Goal: Obtain resource: Download file/media

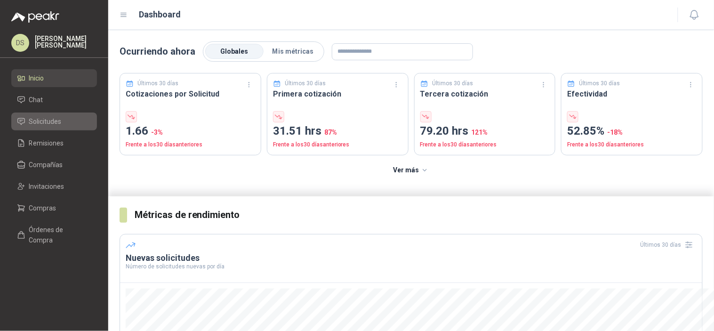
click at [56, 123] on span "Solicitudes" at bounding box center [45, 121] width 32 height 10
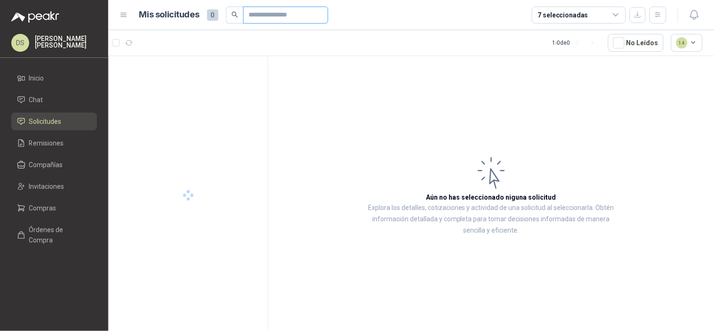
click at [288, 16] on input "text" at bounding box center [282, 15] width 66 height 16
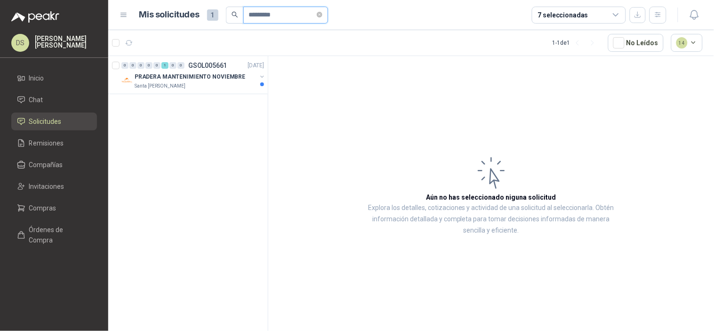
type input "*********"
click at [224, 76] on p "PRADERA MANTENIMIENTO NOVIEMBRE" at bounding box center [190, 76] width 111 height 9
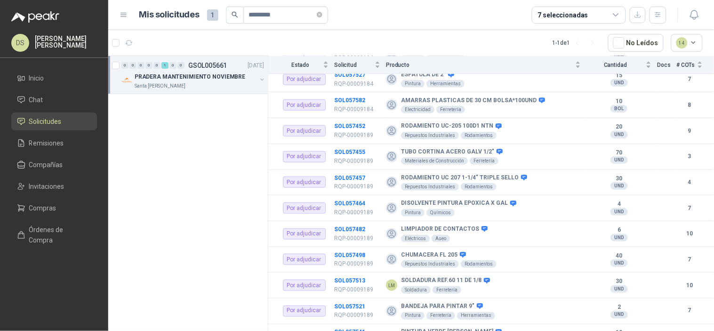
scroll to position [2371, 0]
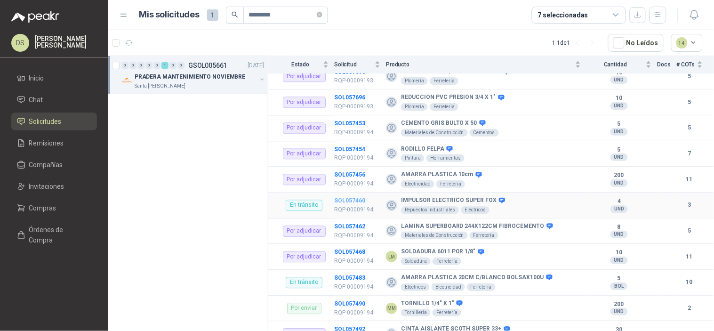
click at [359, 197] on b "SOL057460" at bounding box center [349, 200] width 31 height 7
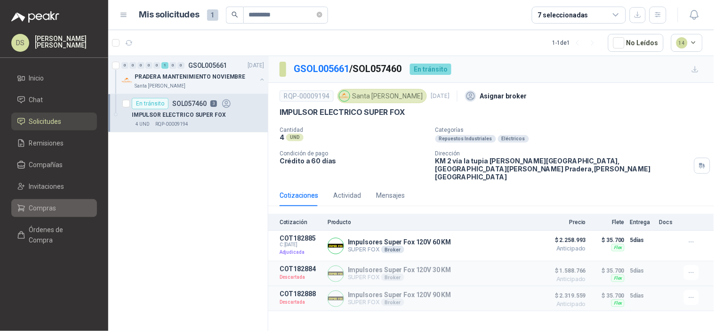
click at [71, 207] on li "Compras" at bounding box center [54, 208] width 74 height 10
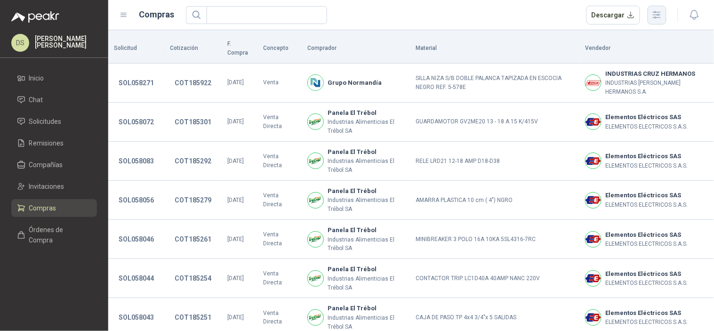
click at [658, 16] on icon "button" at bounding box center [656, 14] width 11 height 11
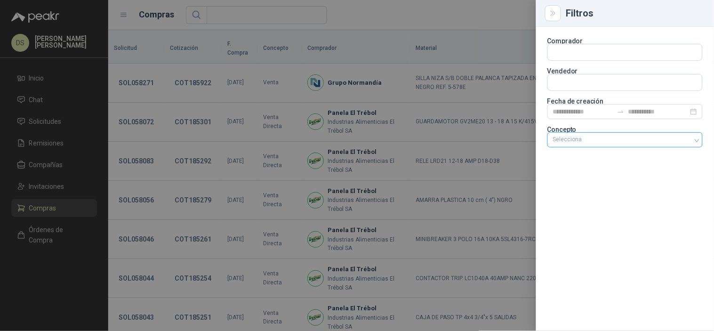
click at [623, 143] on div at bounding box center [620, 140] width 142 height 7
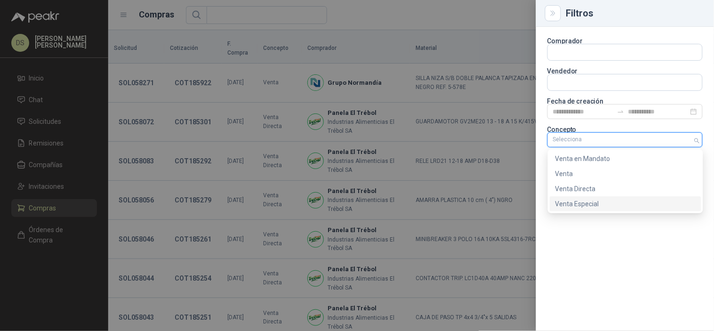
click at [616, 202] on div "Venta Especial" at bounding box center [625, 204] width 140 height 10
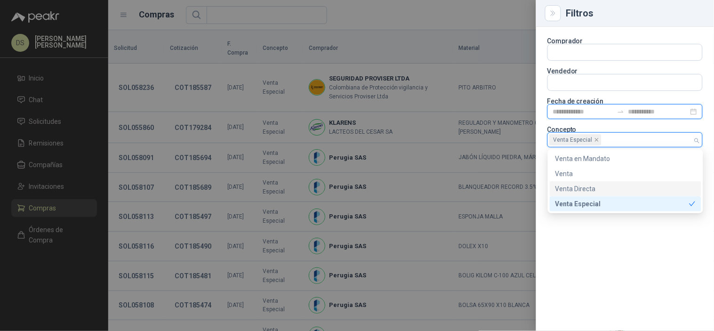
click at [600, 109] on input at bounding box center [583, 111] width 60 height 10
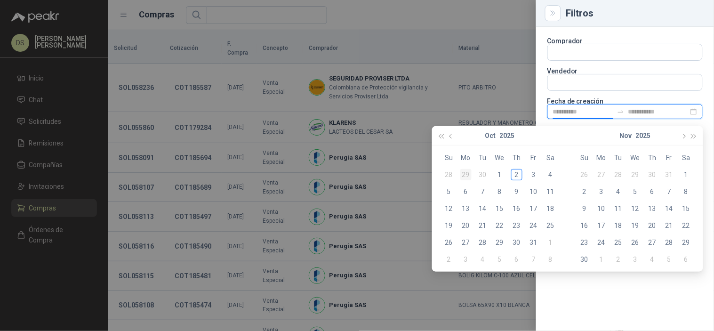
type input "**********"
click at [469, 176] on div "29" at bounding box center [465, 174] width 11 height 11
type input "**********"
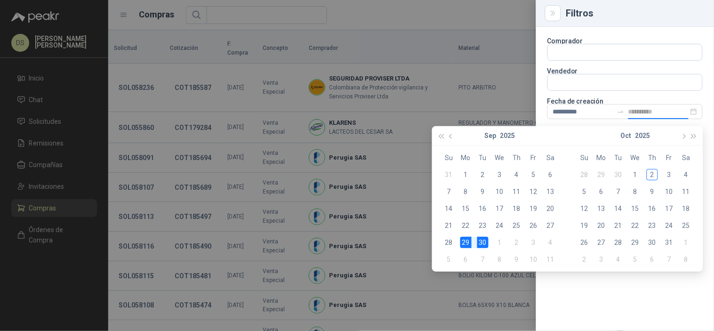
click at [487, 241] on div "30" at bounding box center [482, 242] width 11 height 11
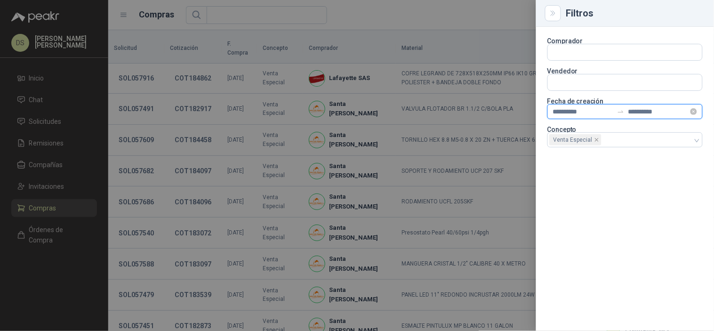
click at [587, 111] on input "**********" at bounding box center [583, 111] width 60 height 10
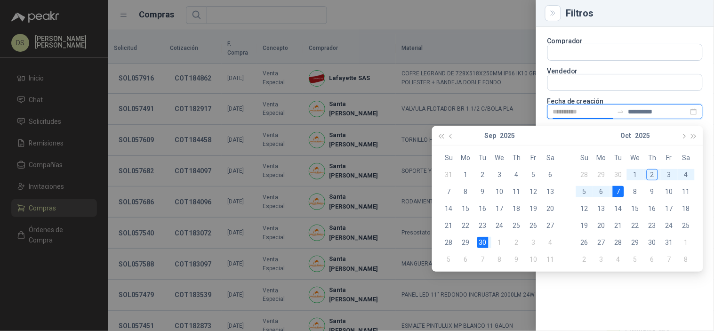
type input "**********"
click at [482, 243] on div "30" at bounding box center [482, 242] width 11 height 11
type input "**********"
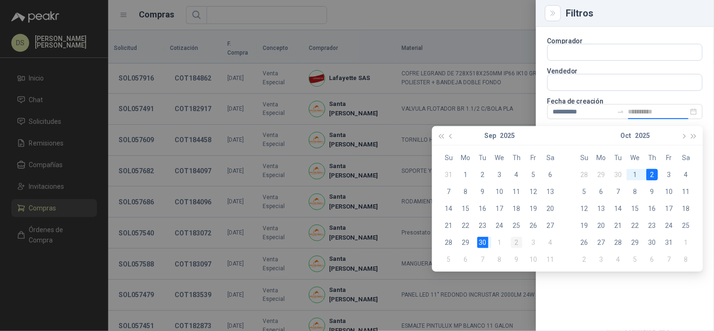
click at [520, 243] on div "2" at bounding box center [516, 242] width 11 height 11
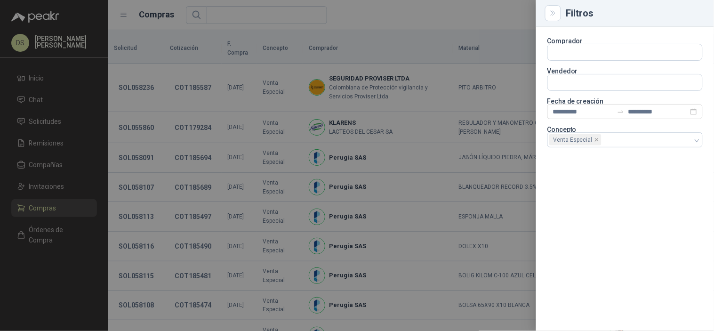
click at [509, 24] on div at bounding box center [357, 165] width 714 height 331
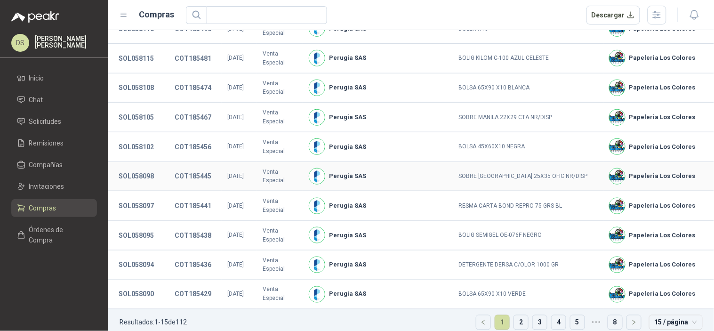
scroll to position [219, 0]
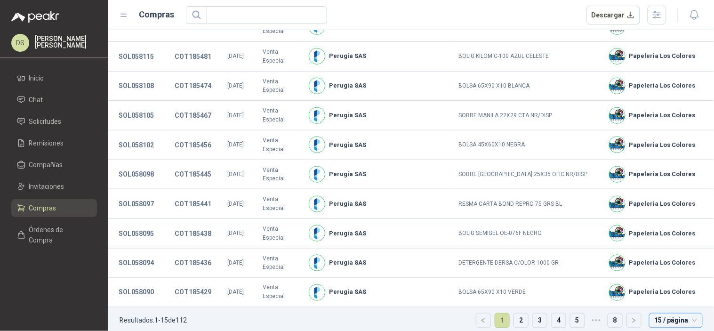
click at [667, 313] on span "15 / página" at bounding box center [676, 320] width 42 height 14
click at [671, 297] on div "100 / página" at bounding box center [676, 302] width 38 height 10
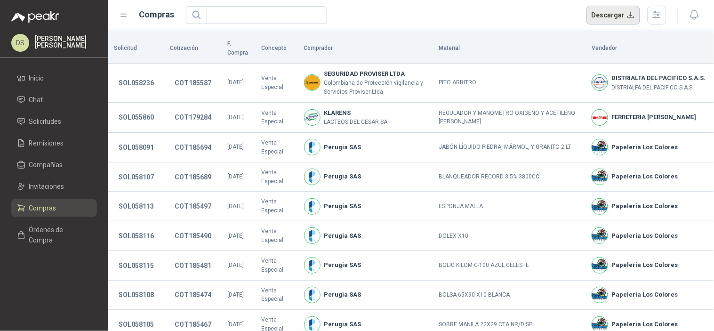
click at [608, 10] on button "Descargar" at bounding box center [613, 15] width 54 height 19
click at [399, 25] on header "Compras Descargar" at bounding box center [411, 15] width 606 height 30
click at [660, 9] on icon "button" at bounding box center [656, 14] width 11 height 11
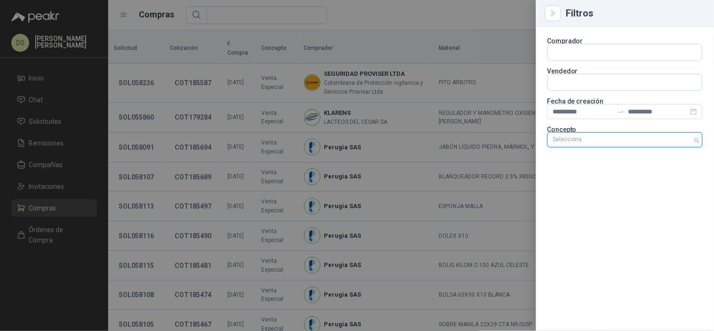
click at [693, 145] on div "Selecciona" at bounding box center [624, 139] width 155 height 15
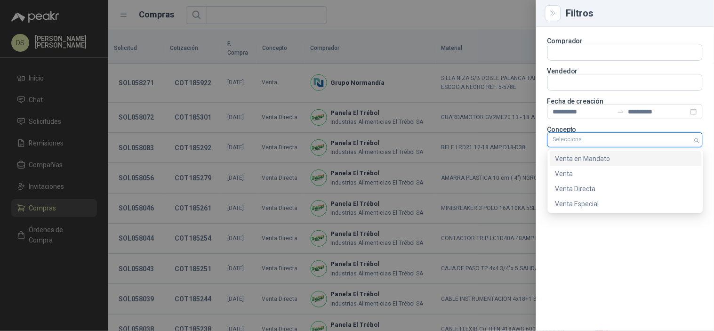
click at [633, 154] on div "Venta en Mandato" at bounding box center [625, 158] width 140 height 10
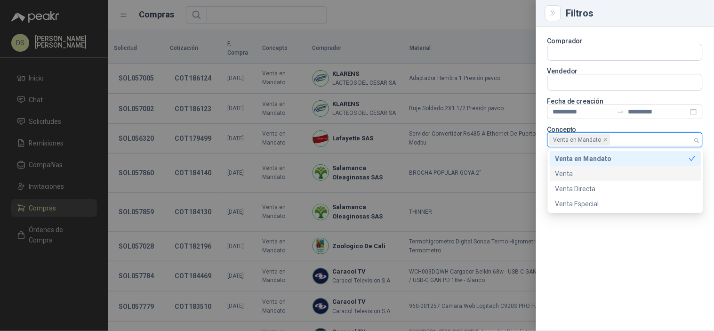
click at [455, 19] on div at bounding box center [357, 165] width 714 height 331
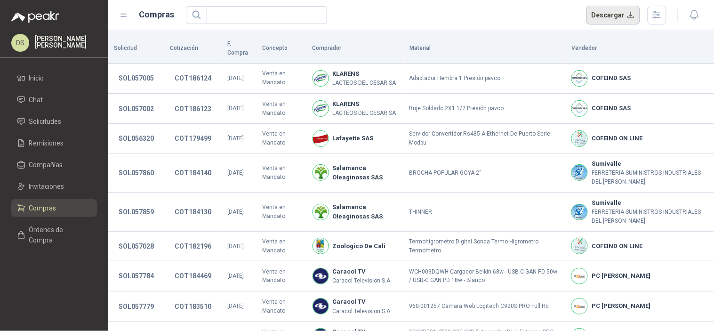
click at [615, 19] on button "Descargar" at bounding box center [613, 15] width 54 height 19
